Goal: Communication & Community: Answer question/provide support

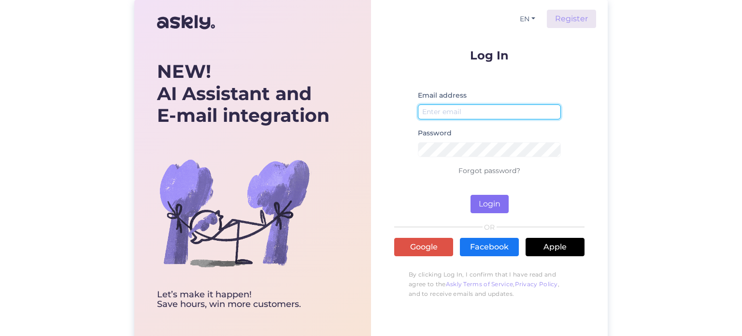
type input "[EMAIL_ADDRESS][DOMAIN_NAME]"
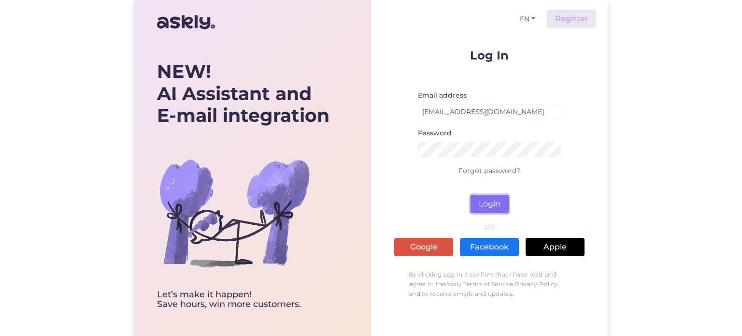
click at [481, 202] on button "Login" at bounding box center [489, 204] width 38 height 18
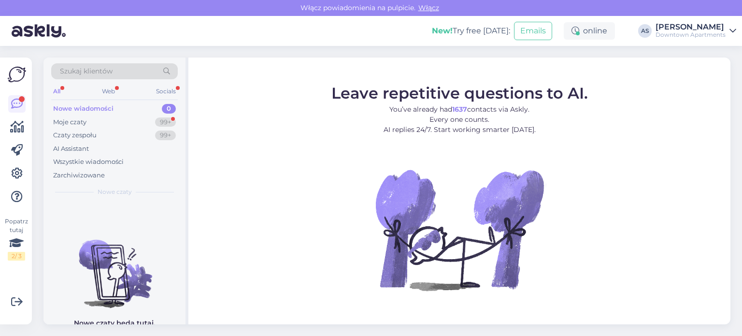
drag, startPoint x: 554, startPoint y: 137, endPoint x: 536, endPoint y: 138, distance: 18.4
click at [536, 138] on figcaption "Leave repetitive questions to AI. You’ve already had 1637 contacts via Askly. E…" at bounding box center [459, 113] width 256 height 57
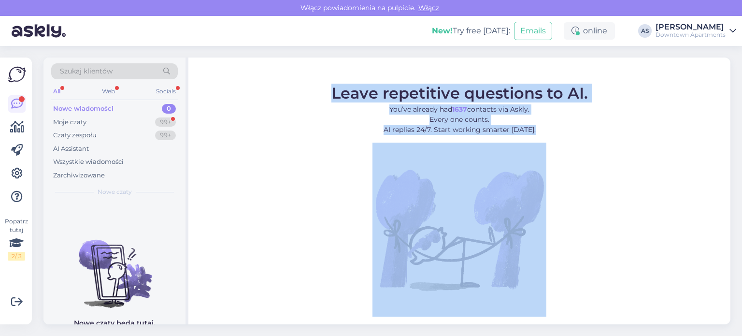
drag, startPoint x: 536, startPoint y: 138, endPoint x: 498, endPoint y: 160, distance: 43.3
click at [498, 160] on figure "Leave repetitive questions to AI. You’ve already had 1637 contacts via Askly. E…" at bounding box center [459, 200] width 524 height 231
click at [15, 70] on img at bounding box center [17, 74] width 18 height 18
click at [16, 151] on icon at bounding box center [17, 150] width 12 height 12
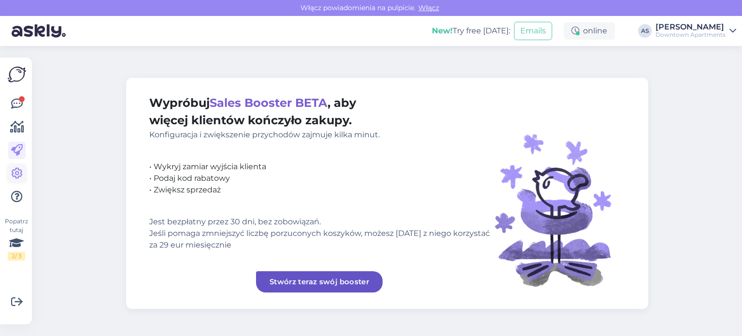
click at [12, 171] on icon at bounding box center [17, 174] width 12 height 12
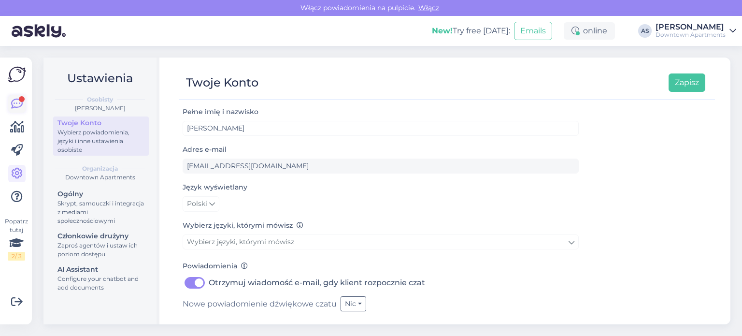
click at [22, 105] on icon at bounding box center [17, 104] width 12 height 12
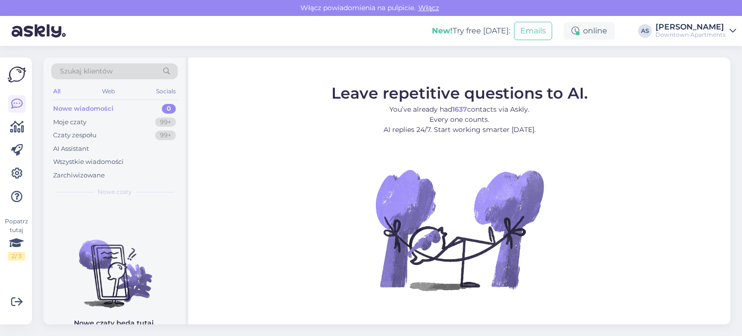
click at [710, 28] on div "[PERSON_NAME]" at bounding box center [690, 27] width 70 height 8
click at [379, 120] on p "You’ve already had 1637 contacts via Askly. Every one counts. AI replies 24/7. …" at bounding box center [459, 119] width 256 height 30
click at [81, 117] on div "Moje czaty" at bounding box center [69, 122] width 33 height 10
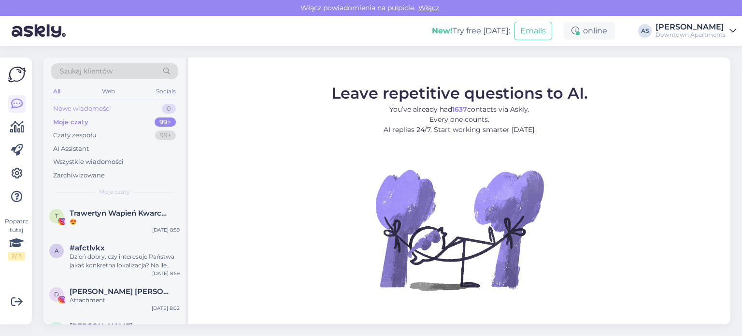
click at [170, 108] on div "0" at bounding box center [169, 109] width 14 height 10
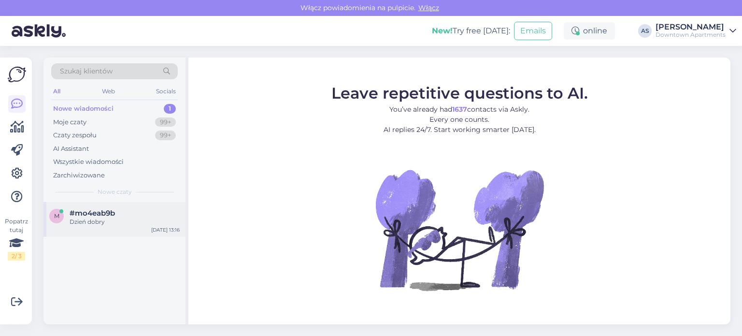
click at [108, 207] on div "m #mo4eab9b Dzień dobry [DATE] 13:16" at bounding box center [114, 219] width 142 height 35
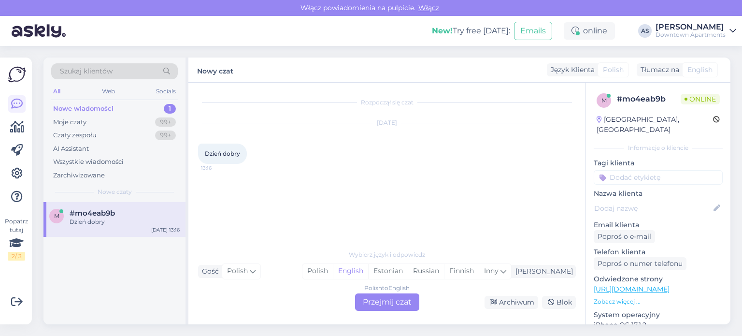
click at [381, 300] on div "Polish to English Przejmij czat" at bounding box center [387, 301] width 64 height 17
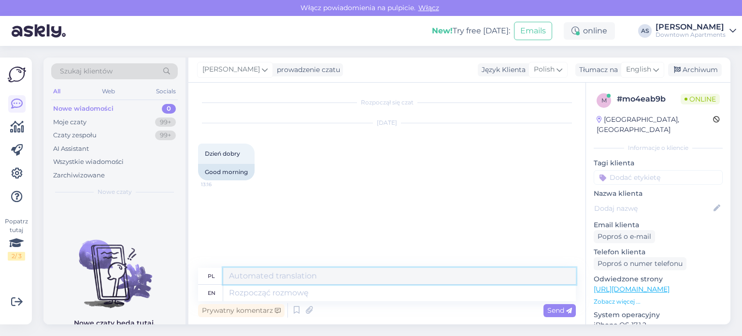
click at [296, 272] on textarea at bounding box center [399, 276] width 353 height 16
type textarea "Dzień dobry"
click at [305, 289] on textarea at bounding box center [399, 292] width 353 height 16
type textarea "Dzień d"
type textarea "Dzień"
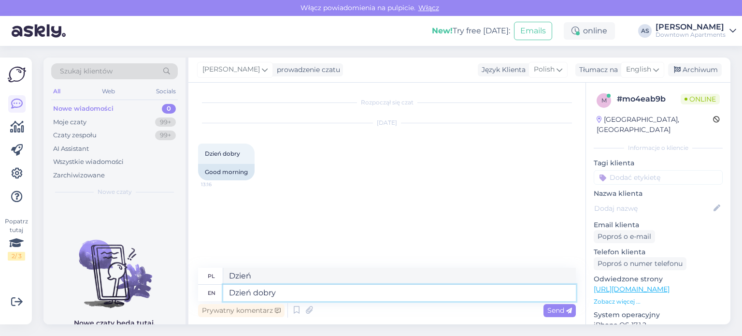
type textarea "Dzień dobry"
click at [567, 310] on icon at bounding box center [569, 311] width 6 height 6
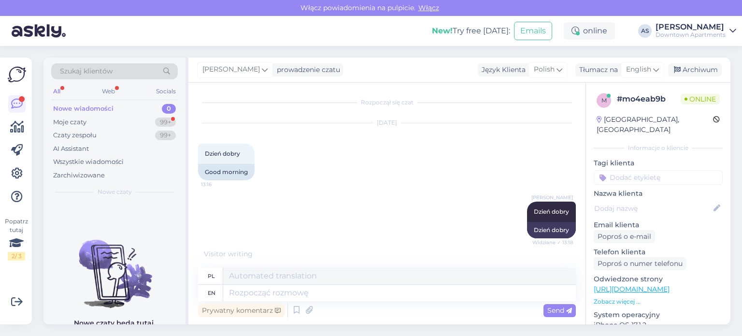
scroll to position [123, 0]
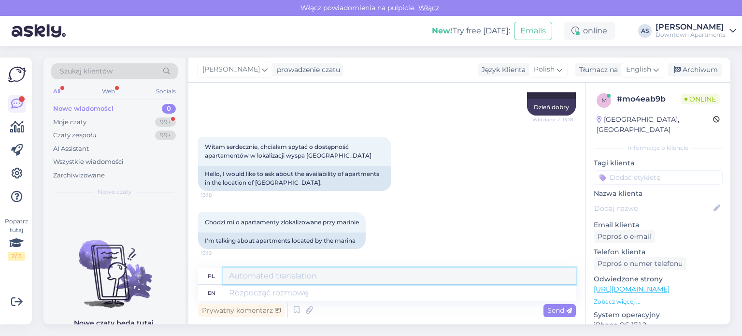
click at [396, 276] on textarea at bounding box center [399, 276] width 353 height 16
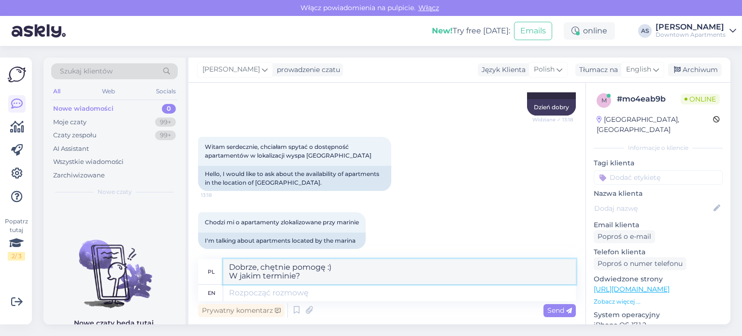
drag, startPoint x: 290, startPoint y: 274, endPoint x: 167, endPoint y: 238, distance: 128.8
click at [167, 238] on div "Szukaj klientów All Web Socials Nowe wiadomości 0 Moje czaty 99+ Czaty zespołu …" at bounding box center [386, 190] width 687 height 267
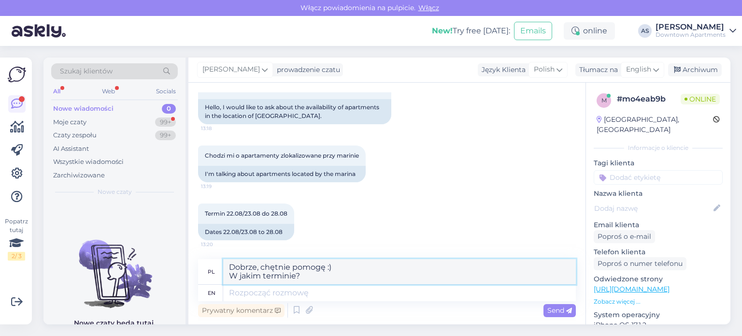
type textarea "Dobrze, chętnie pomogę :) W jakim terminie?"
click at [293, 293] on textarea at bounding box center [399, 292] width 353 height 16
paste textarea "Dobrze, chętnie pomogę :) W jakim terminie?"
type textarea "Dobrze, chętnie pomogę :) W jakim terminie?"
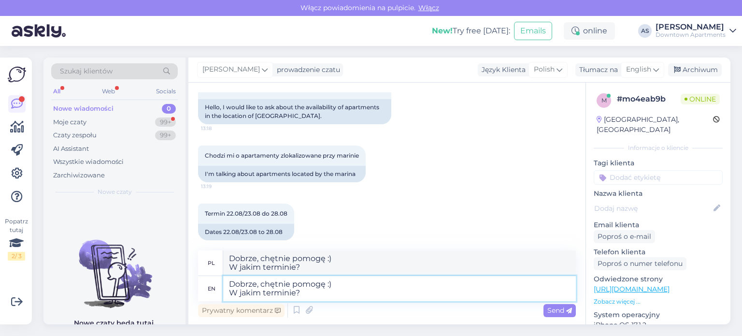
type textarea "Dobrze, miło pomogę :) W jakimkolwiek czasie?"
type textarea "Dobrze, chętnie pomogę :) W jakim terminie?"
click at [382, 262] on textarea "Dobrze, miło pomogę :) W jakimkolwiek czasie?" at bounding box center [399, 262] width 353 height 25
drag, startPoint x: 376, startPoint y: 260, endPoint x: 294, endPoint y: 255, distance: 82.2
click at [294, 255] on textarea "Dobrze, miło pomogę :) W jakimkolwiek czasie?" at bounding box center [399, 262] width 353 height 25
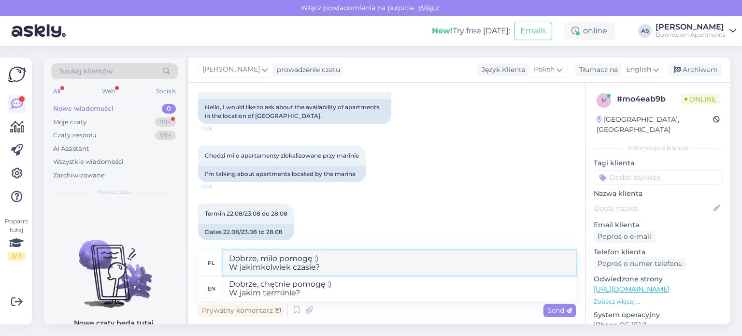
click at [280, 254] on textarea "Dobrze, miło pomogę :) W jakimkolwiek czasie?" at bounding box center [399, 262] width 353 height 25
click at [458, 187] on div "Chodzi mi o apartamenty zlokalizowane przy marinie 13:19 I'm talking about apar…" at bounding box center [387, 164] width 378 height 58
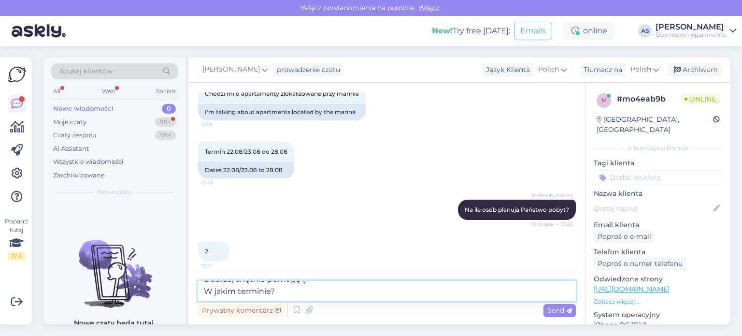
scroll to position [0, 0]
drag, startPoint x: 328, startPoint y: 297, endPoint x: 78, endPoint y: 235, distance: 258.2
click at [78, 235] on div "Szukaj klientów All Web Socials Nowe wiadomości 0 Moje czaty 99+ Czaty zespołu …" at bounding box center [386, 190] width 687 height 267
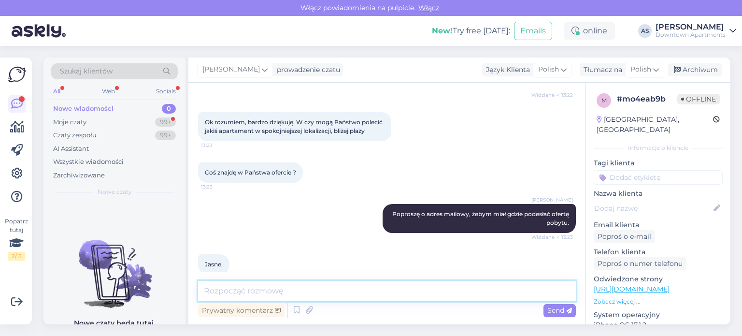
scroll to position [603, 0]
